Goal: Task Accomplishment & Management: Use online tool/utility

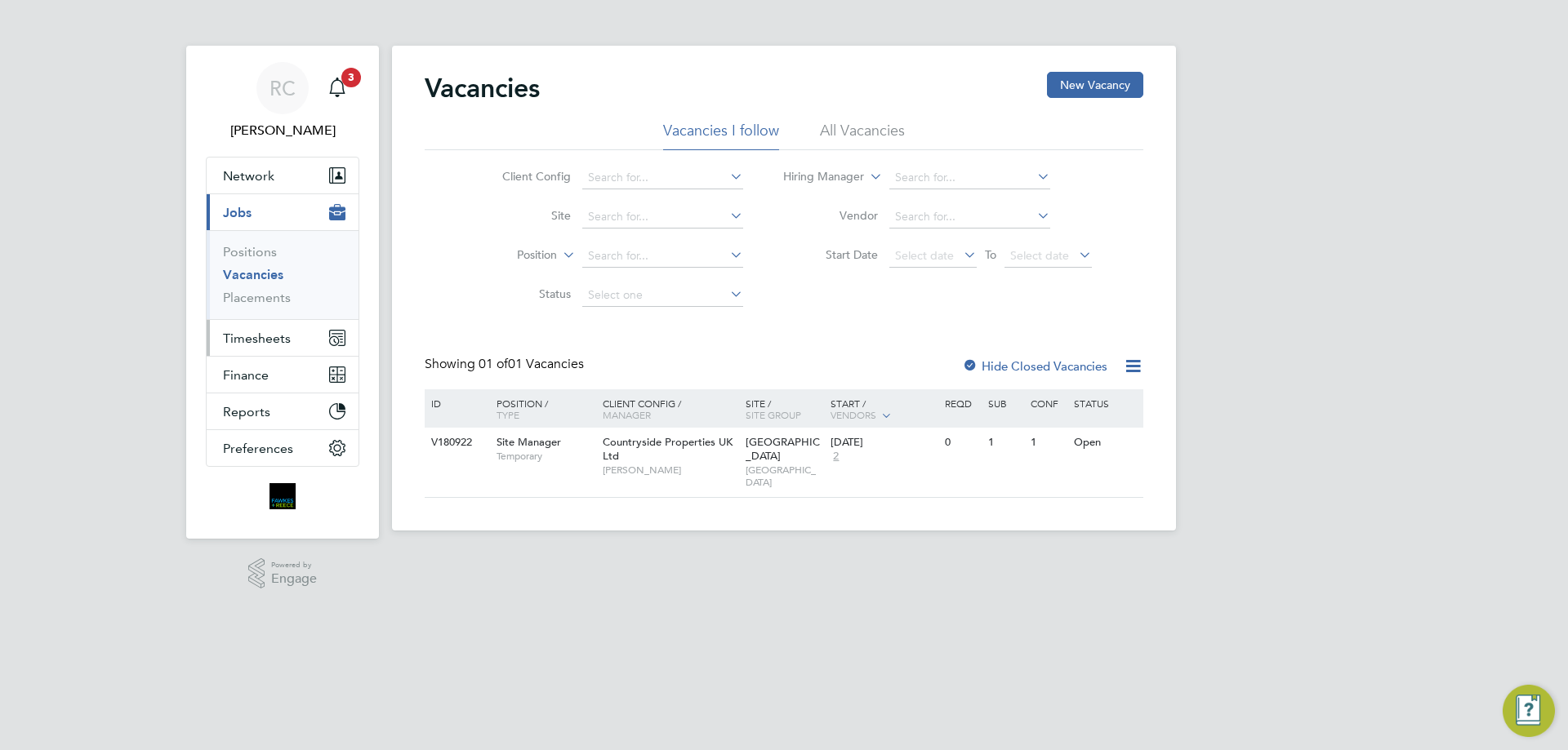
click at [289, 334] on span "Timesheets" at bounding box center [257, 339] width 68 height 16
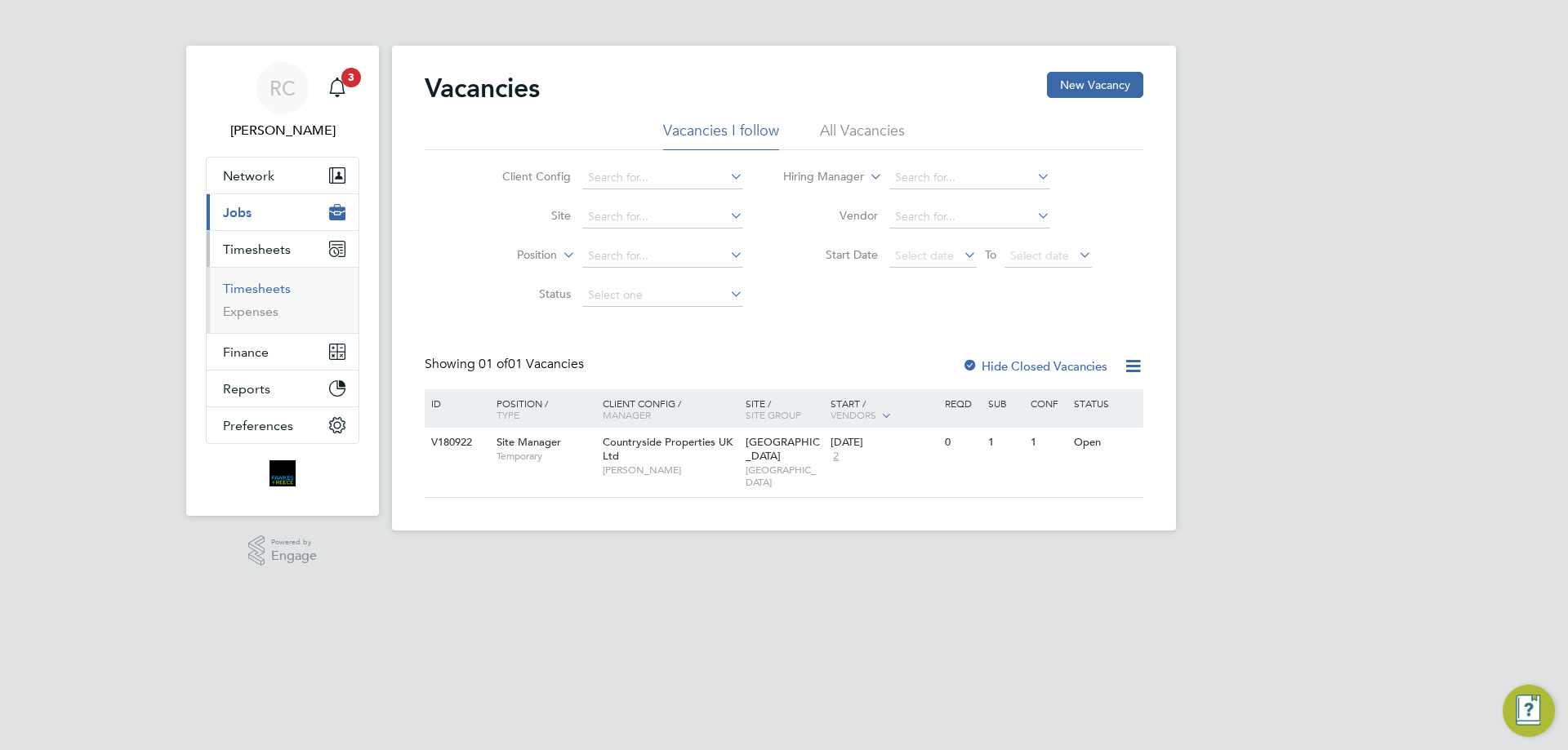
click at [266, 291] on link "Timesheets" at bounding box center [257, 289] width 68 height 16
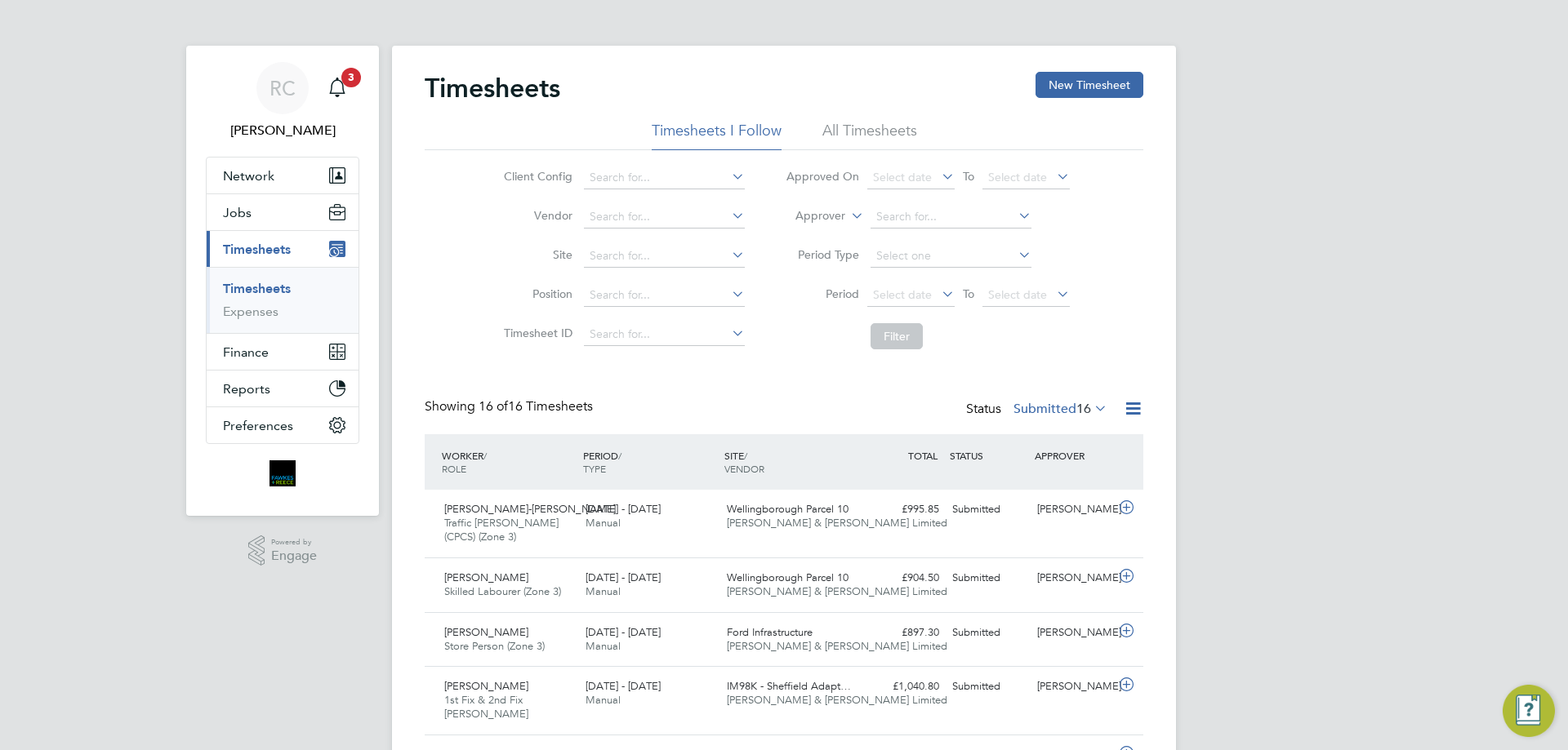
click at [862, 134] on li "All Timesheets" at bounding box center [870, 135] width 95 height 29
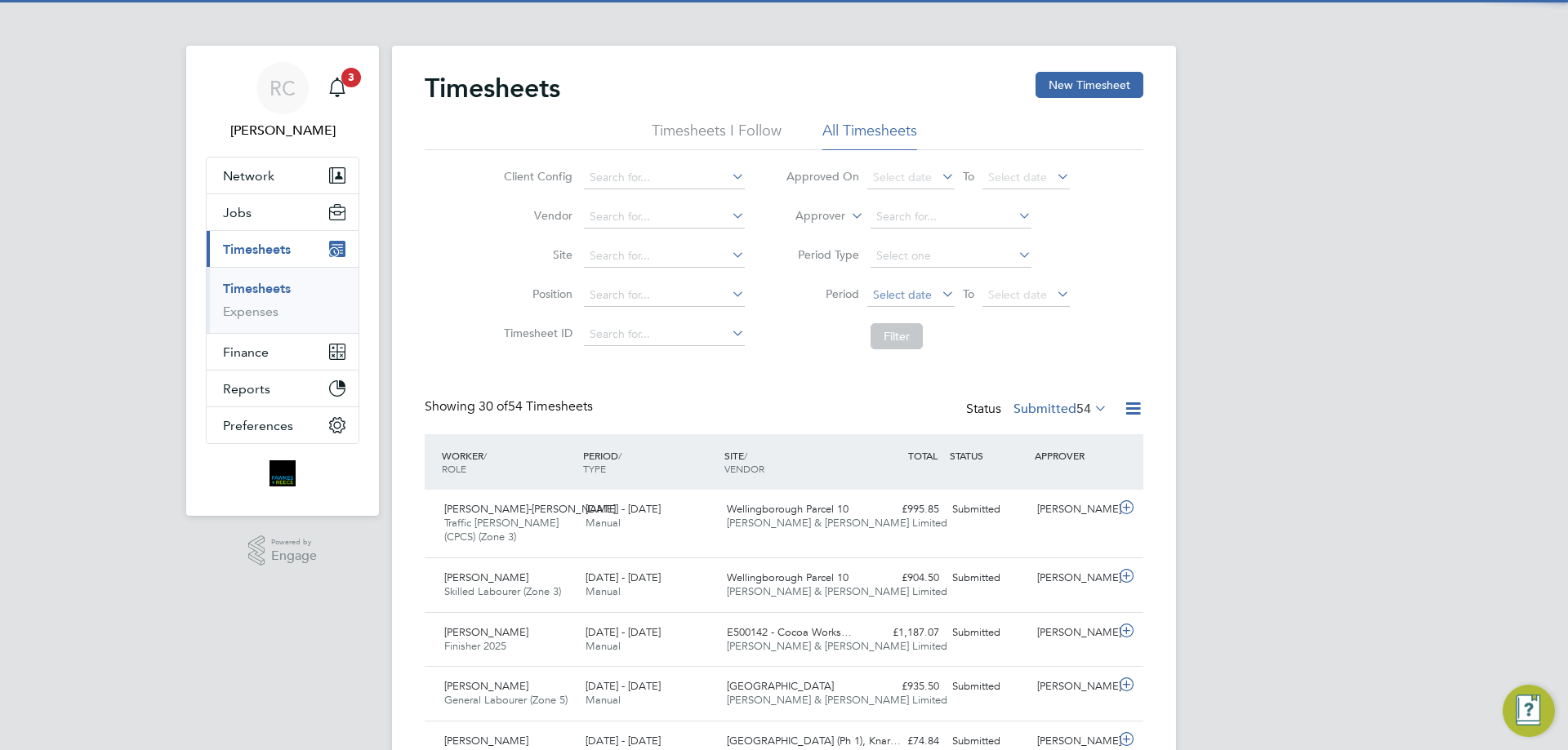
click at [908, 289] on span "Select date" at bounding box center [902, 295] width 59 height 15
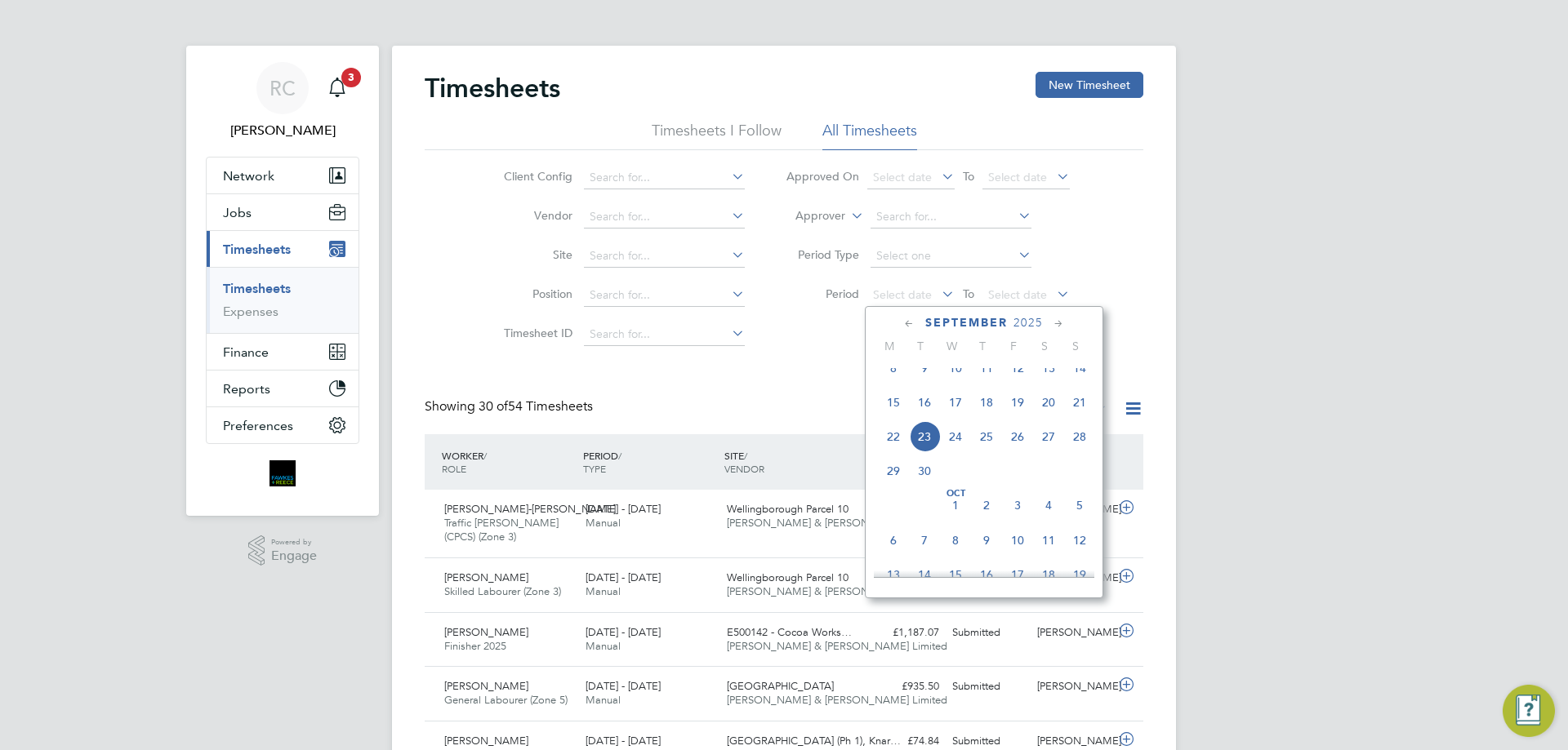
click at [891, 418] on span "15" at bounding box center [893, 402] width 31 height 31
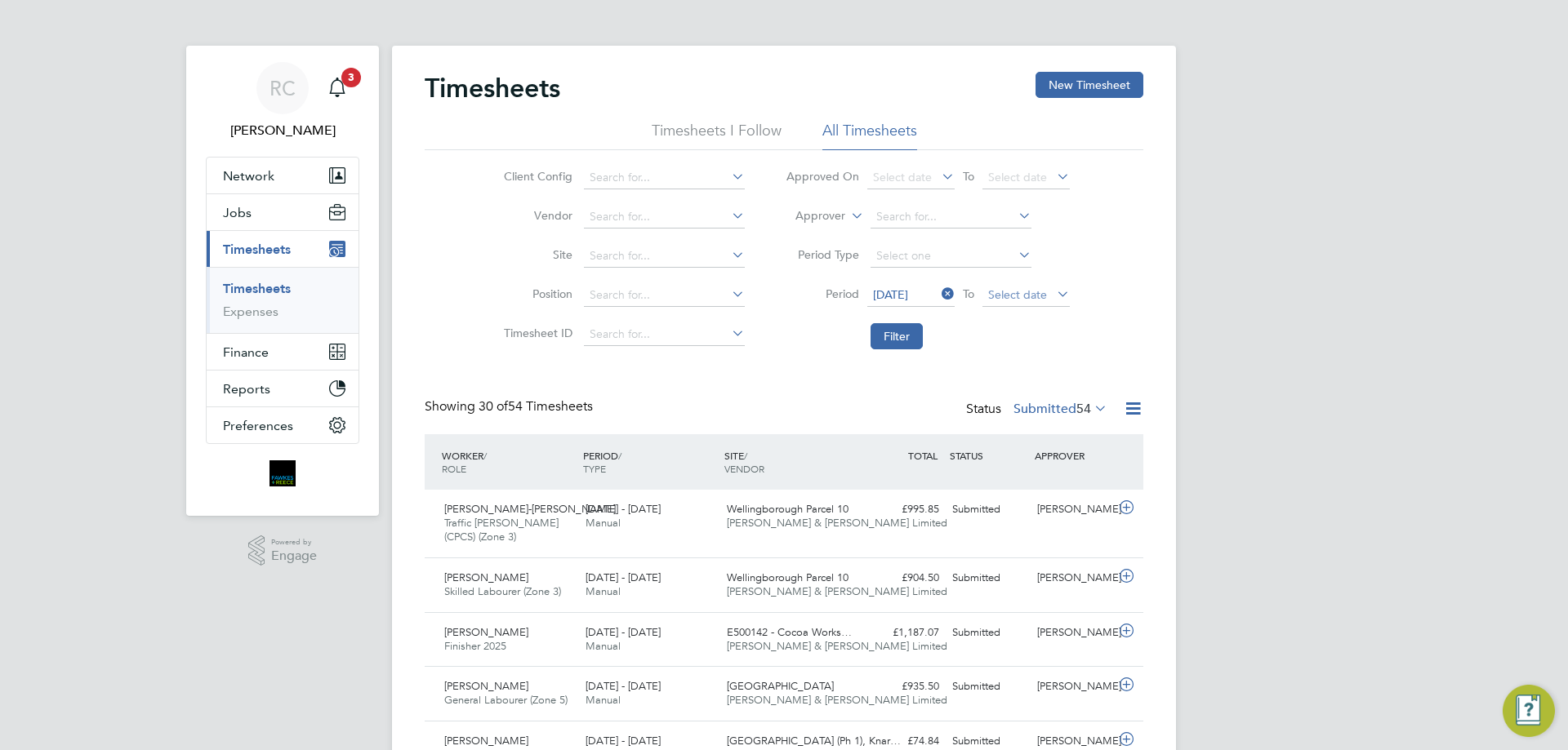
click at [1003, 295] on span "Select date" at bounding box center [1018, 295] width 59 height 15
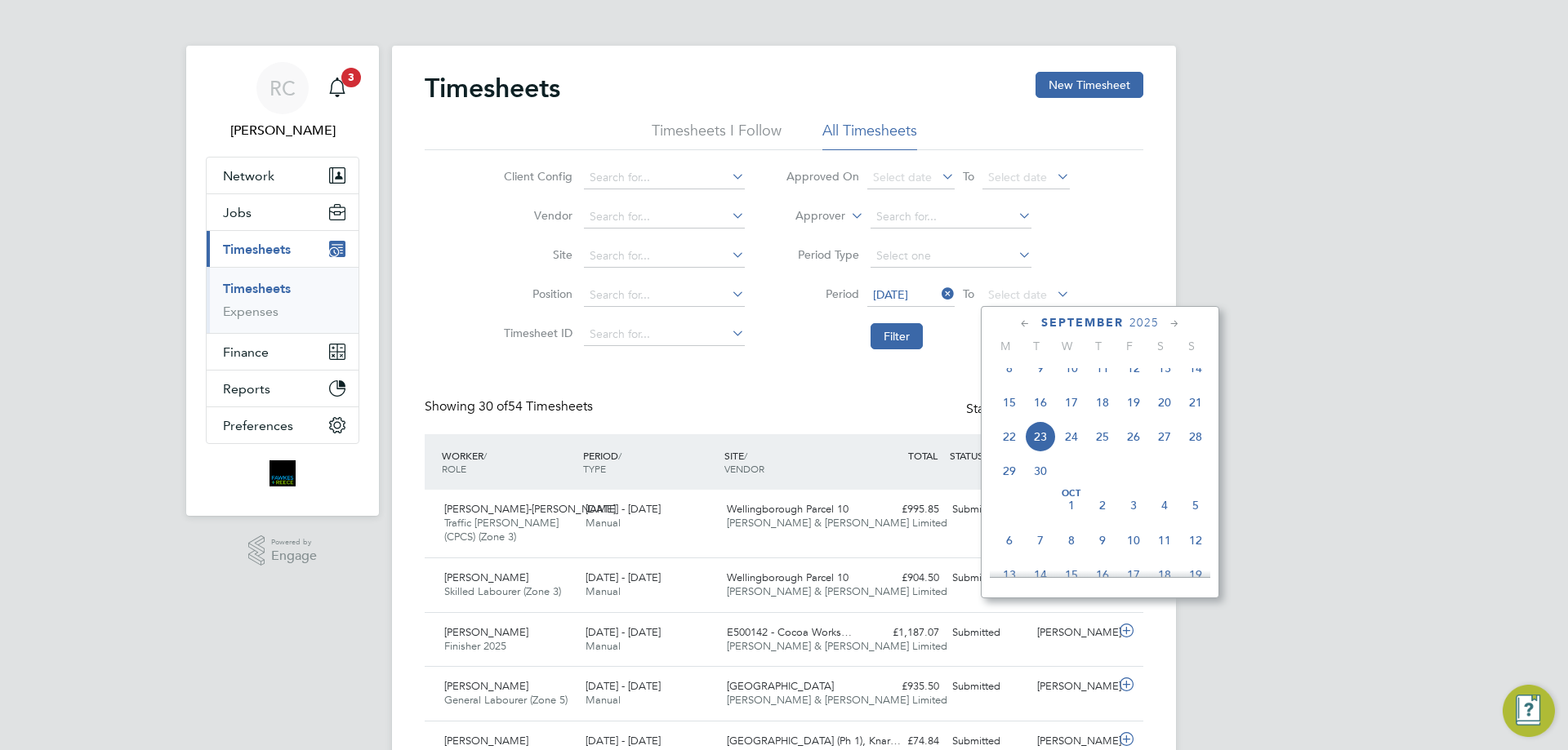
click at [1191, 417] on span "21" at bounding box center [1196, 402] width 31 height 31
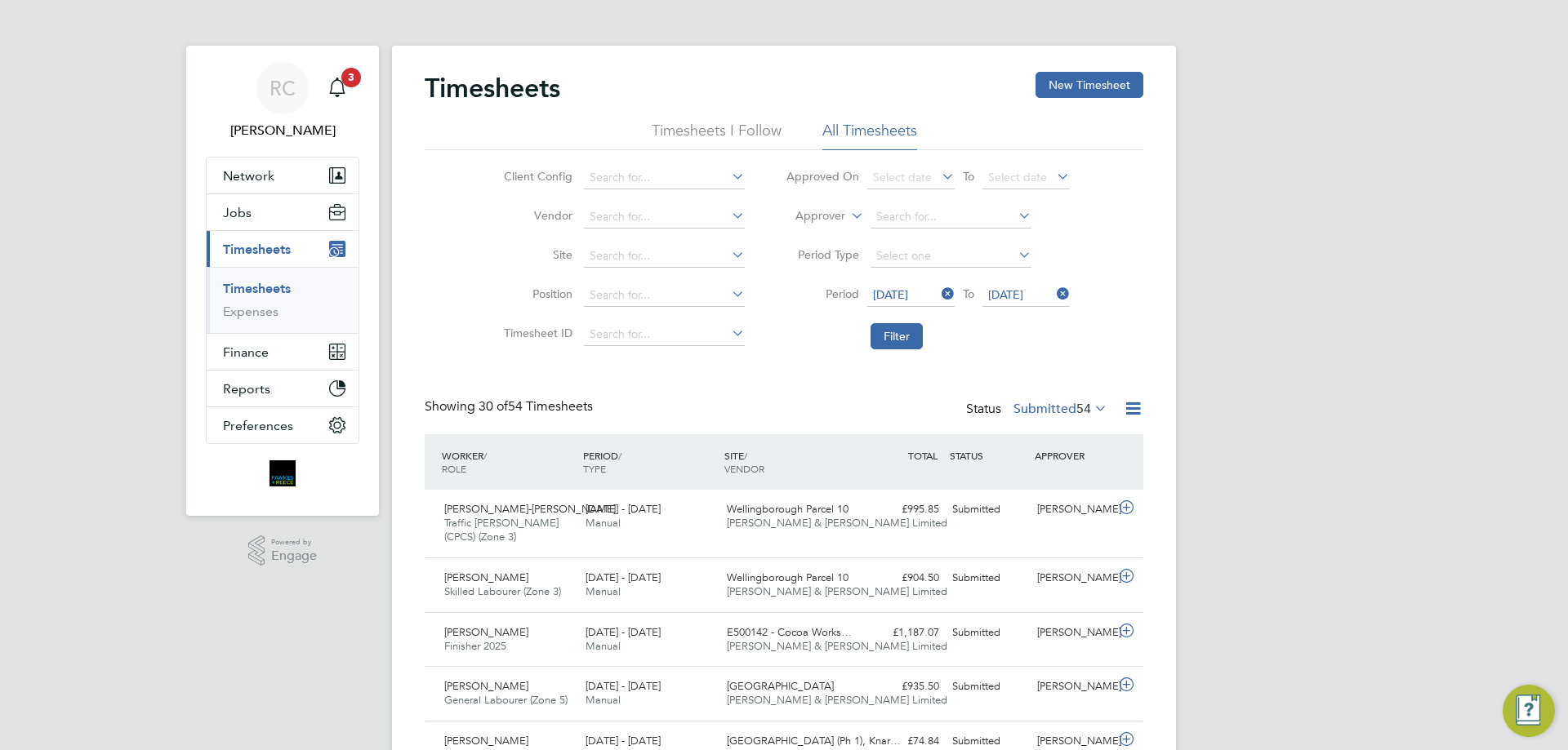
click at [1091, 405] on icon at bounding box center [1091, 407] width 0 height 23
click at [1052, 504] on li "Approved" at bounding box center [1033, 506] width 75 height 23
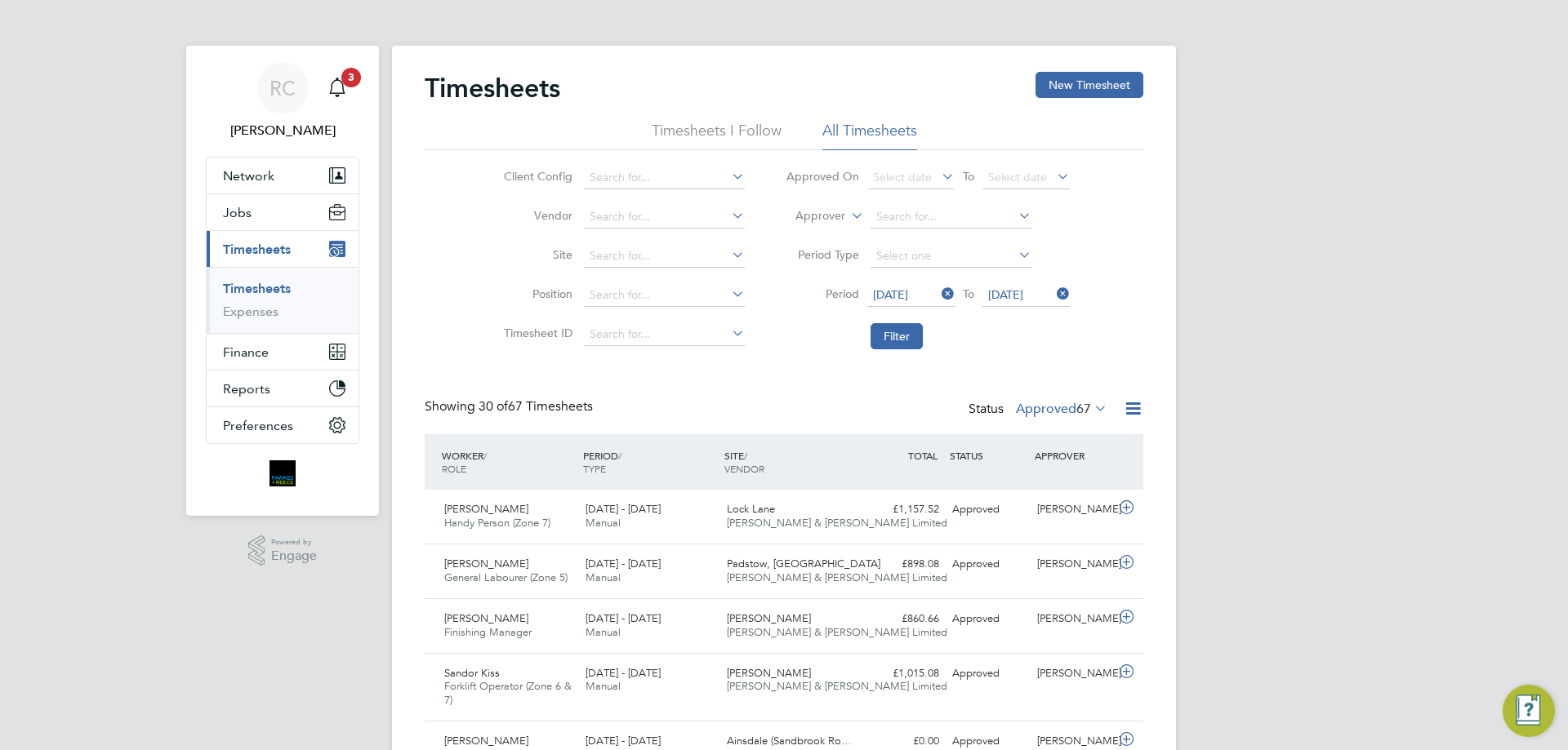
click at [1131, 411] on icon at bounding box center [1133, 408] width 21 height 21
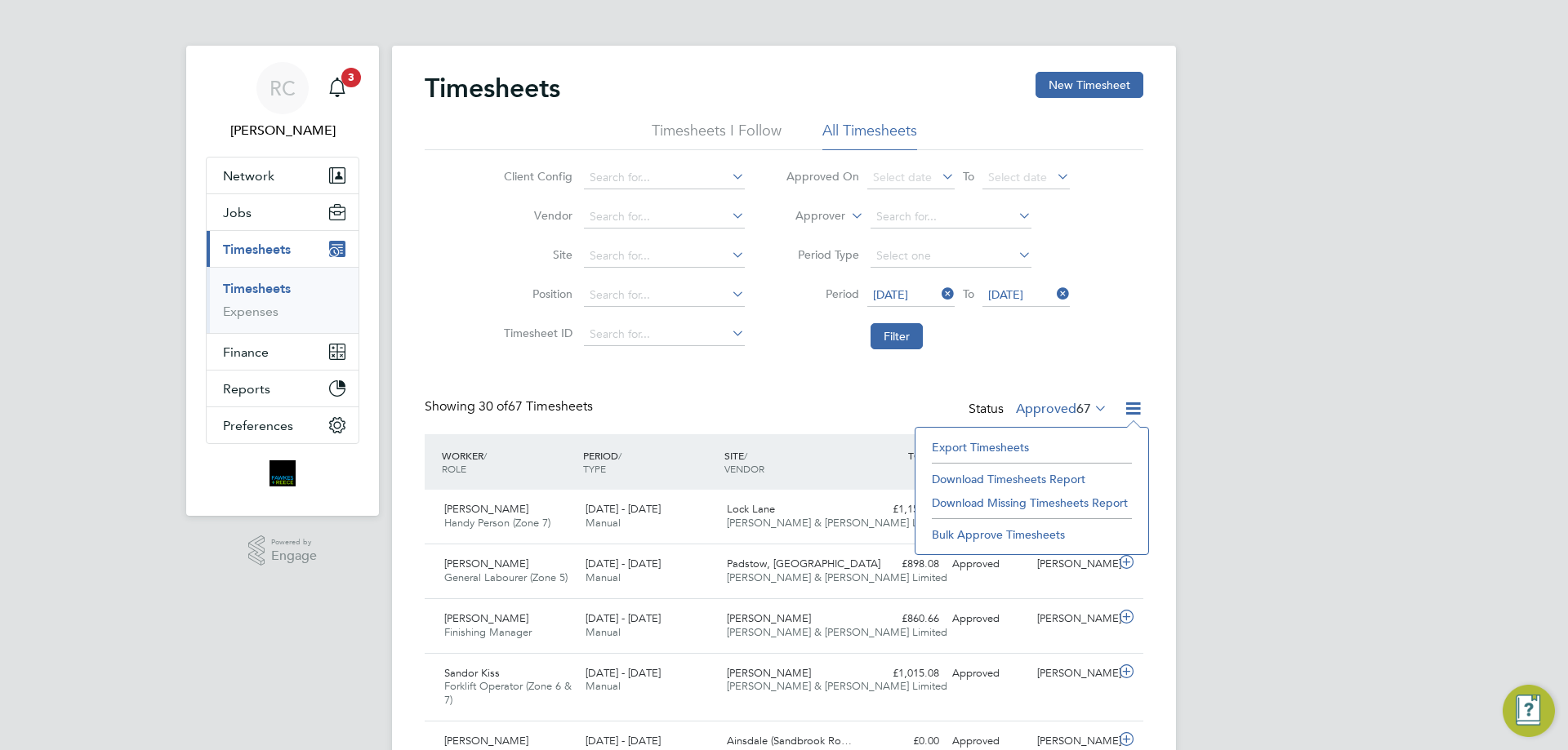
click at [1007, 479] on li "Download Timesheets Report" at bounding box center [1031, 479] width 216 height 23
